Goal: Complete application form

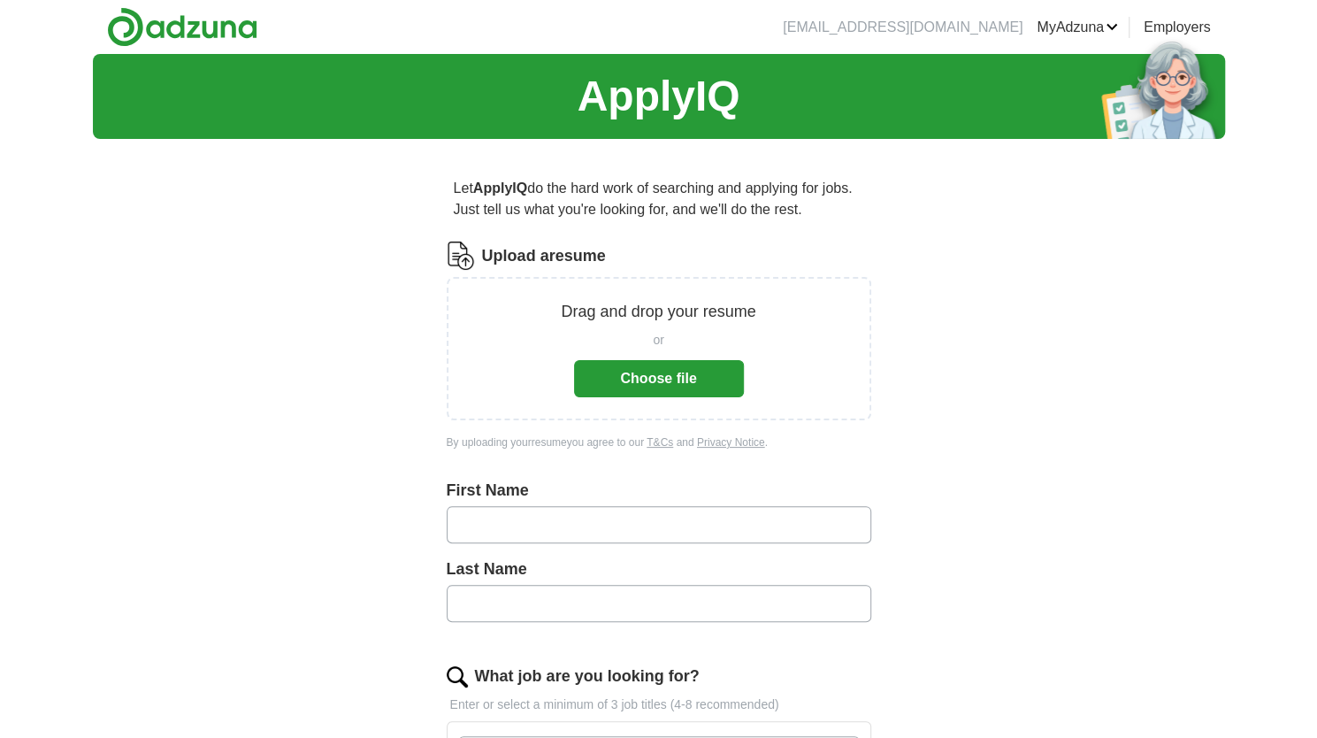
click at [669, 390] on button "Choose file" at bounding box center [659, 378] width 170 height 37
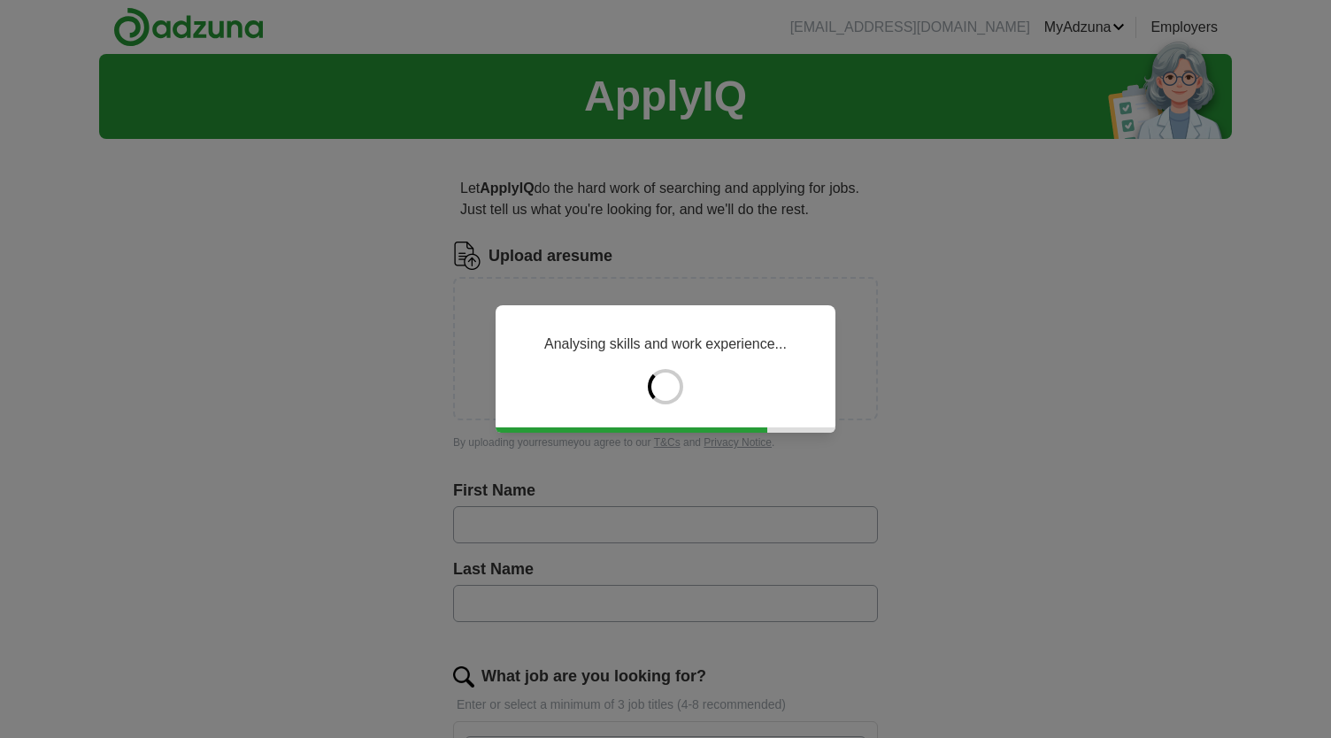
click at [970, 417] on div "Analysing skills and work experience..." at bounding box center [665, 369] width 1331 height 738
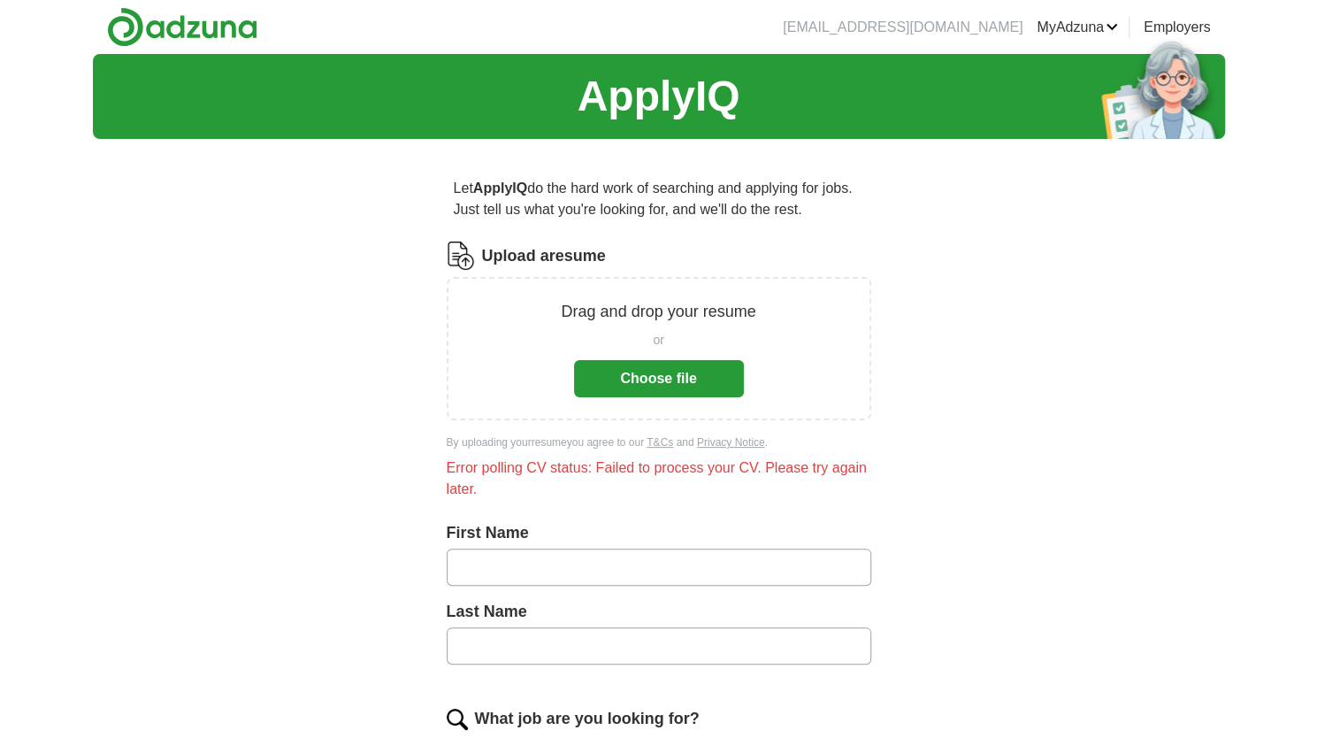
click at [673, 378] on button "Choose file" at bounding box center [659, 378] width 170 height 37
click at [555, 564] on input "text" at bounding box center [659, 567] width 425 height 37
type input "*******"
type input "****"
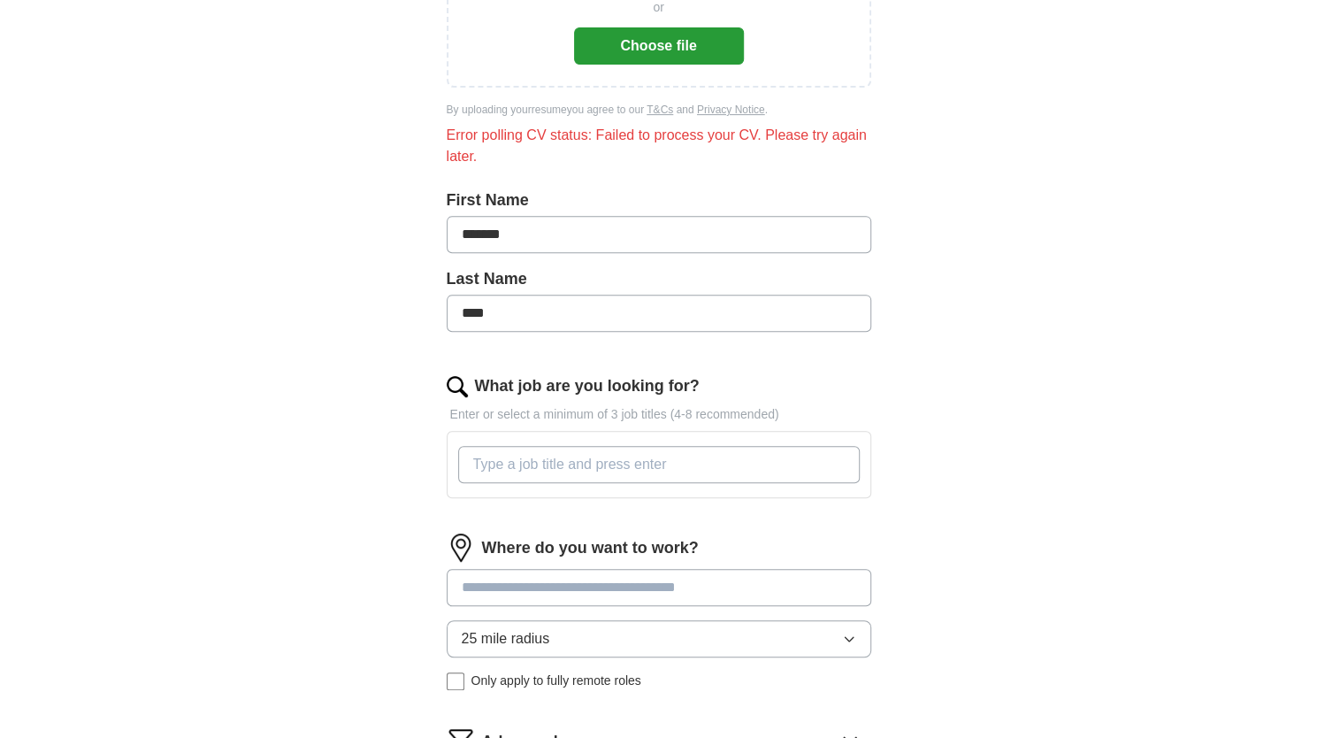
scroll to position [348, 0]
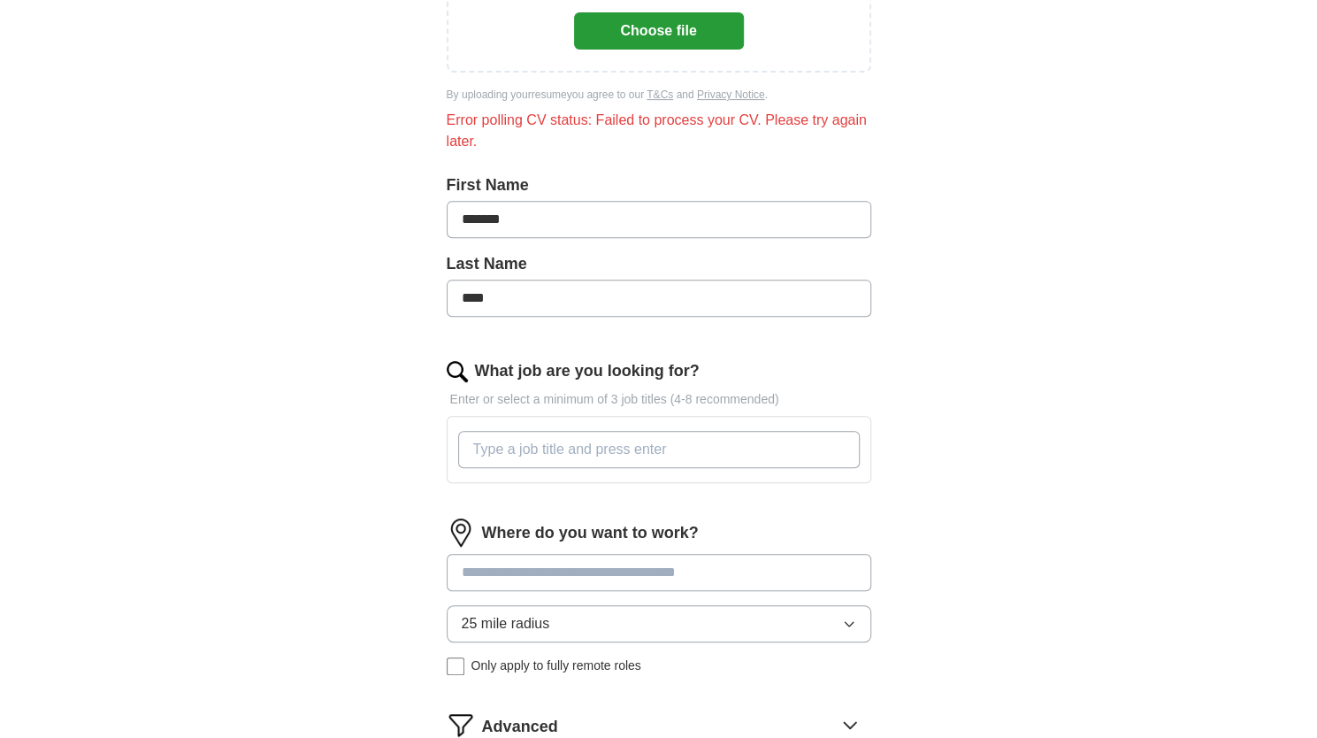
click at [644, 456] on input "What job are you looking for?" at bounding box center [659, 449] width 402 height 37
type input "bht"
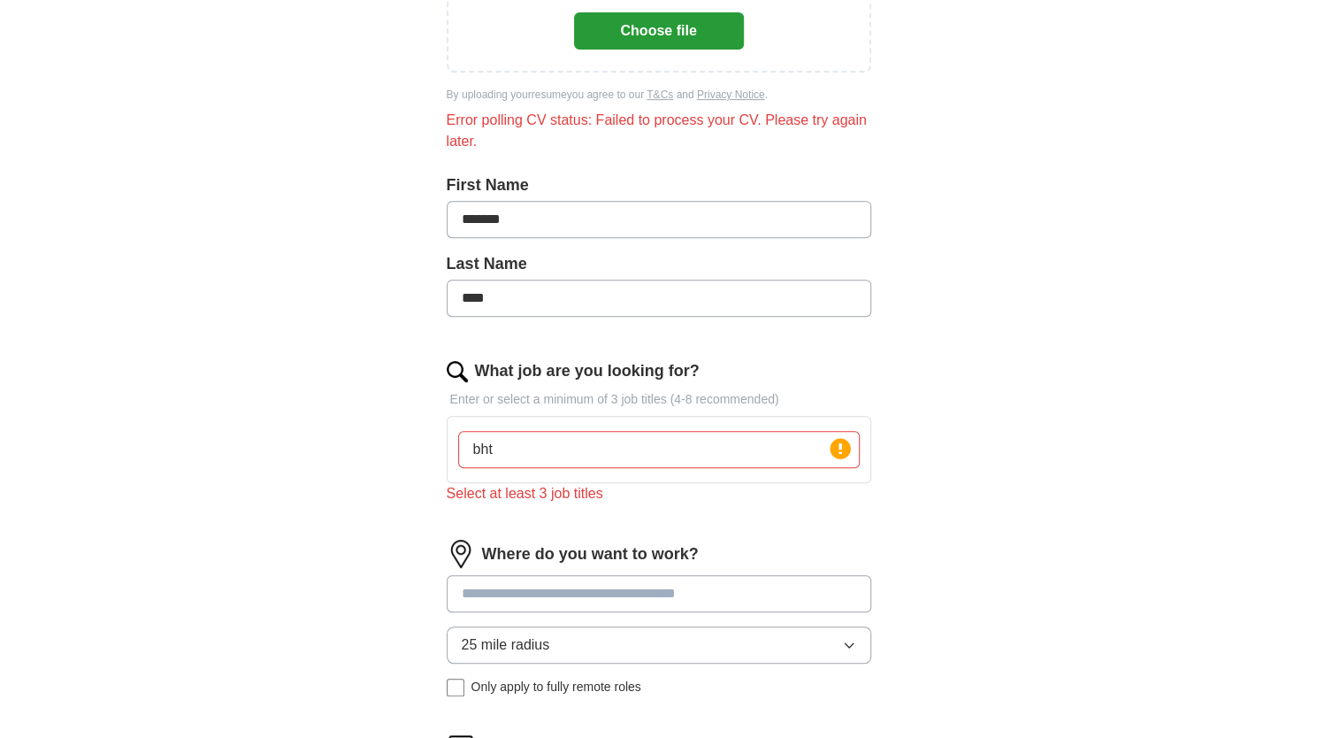
click at [651, 567] on div "Where do you want to work? 25 mile radius Only apply to fully remote roles" at bounding box center [659, 625] width 425 height 171
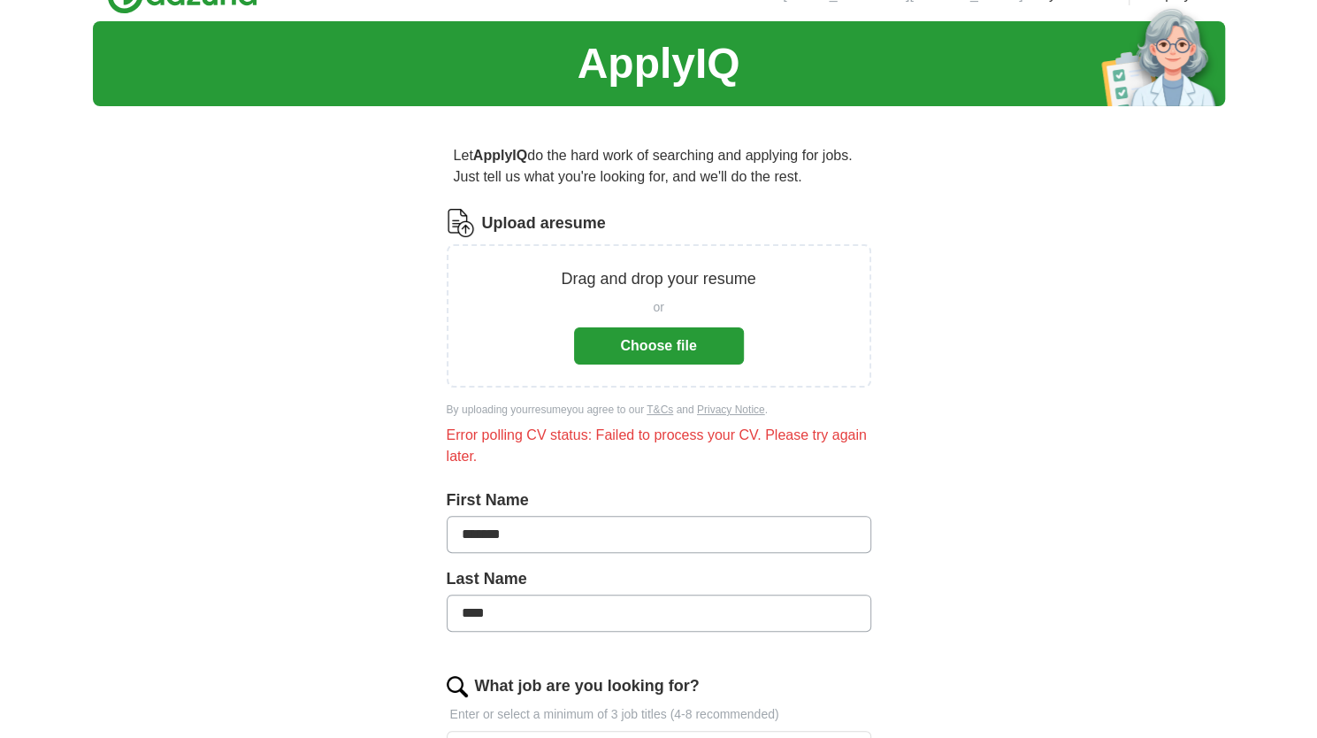
scroll to position [0, 0]
